Goal: Go to known website: Access a specific website the user already knows

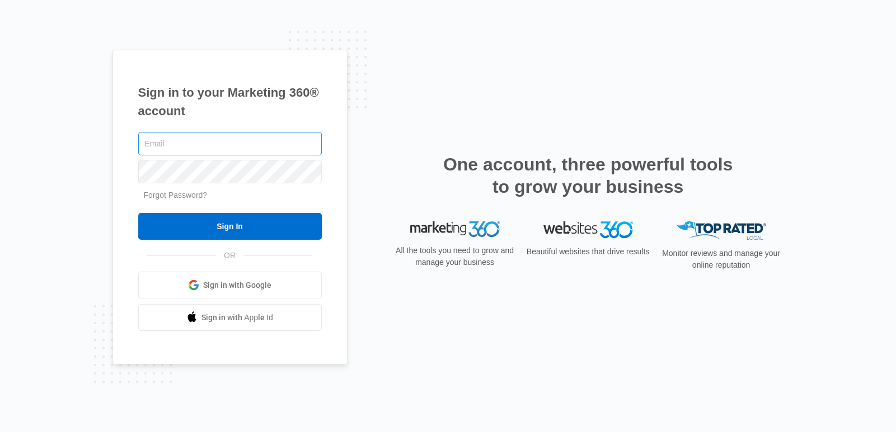
click at [217, 145] on input "text" at bounding box center [229, 143] width 183 height 23
click at [205, 149] on input "text" at bounding box center [229, 143] width 183 height 23
type input "[PERSON_NAME][EMAIL_ADDRESS][PERSON_NAME][DOMAIN_NAME]"
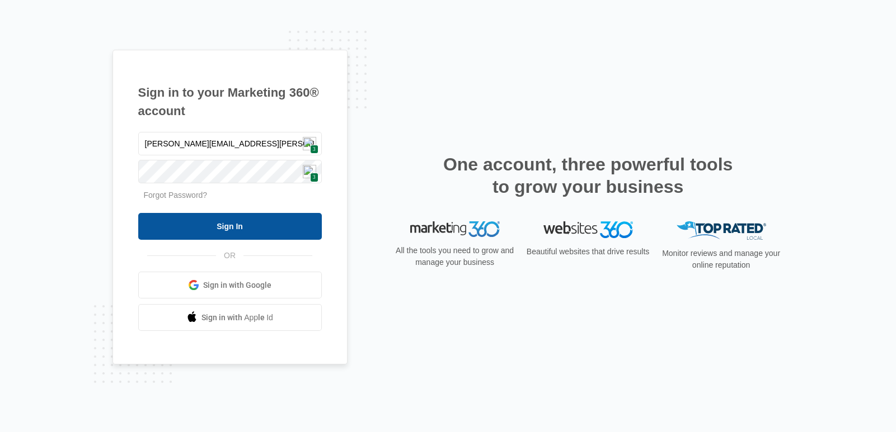
click at [233, 231] on input "Sign In" at bounding box center [229, 226] width 183 height 27
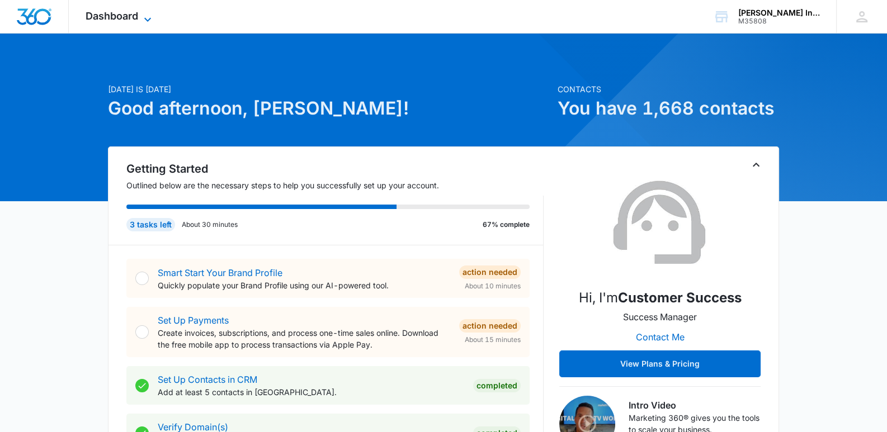
click at [153, 14] on icon at bounding box center [147, 19] width 13 height 13
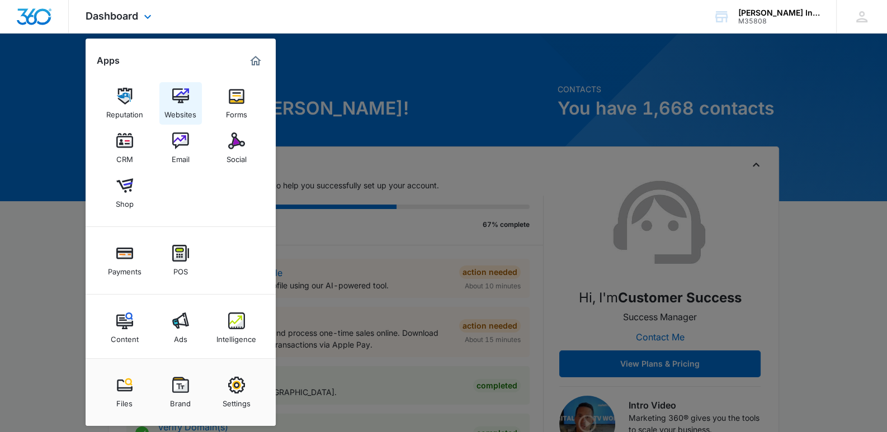
click at [177, 86] on link "Websites" at bounding box center [180, 103] width 43 height 43
